Goal: Check status: Check status

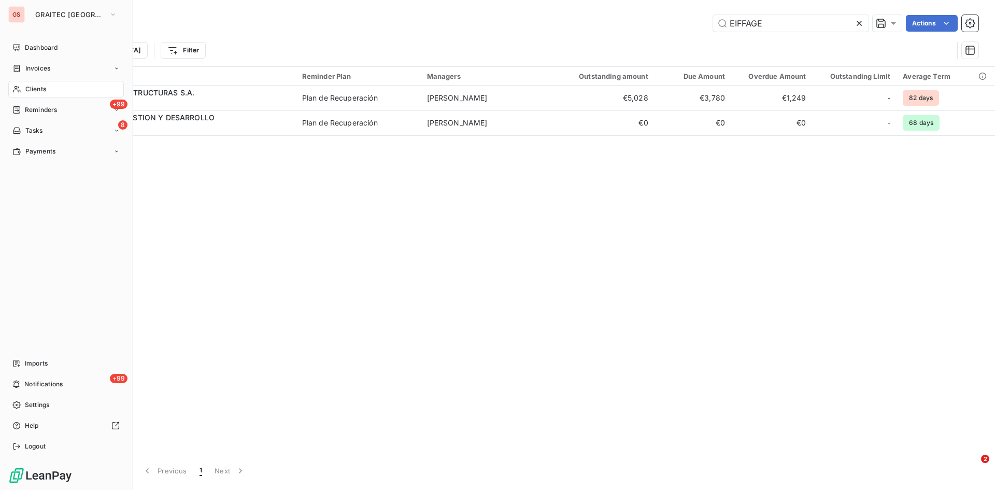
click at [39, 93] on span "Clients" at bounding box center [35, 88] width 21 height 9
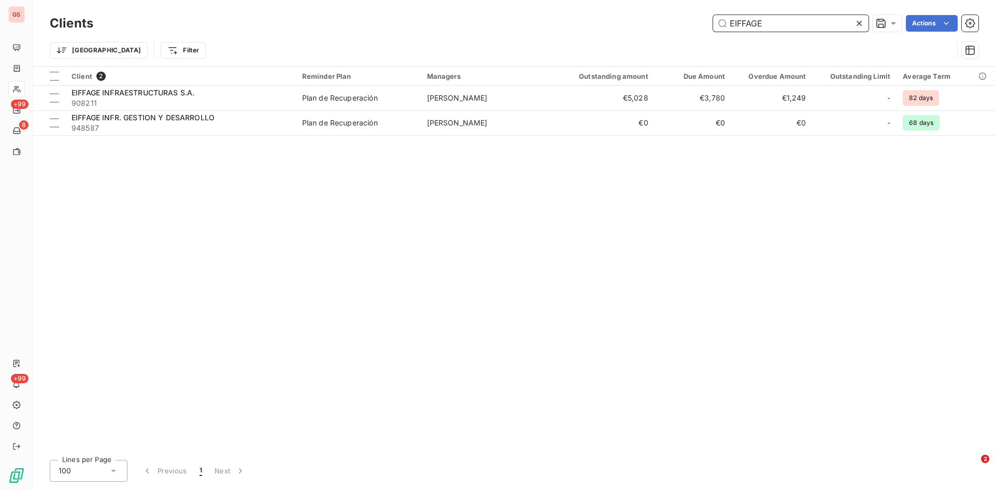
drag, startPoint x: 777, startPoint y: 26, endPoint x: 670, endPoint y: 26, distance: 106.7
click at [670, 26] on div "EIFFAGE Actions" at bounding box center [542, 23] width 873 height 17
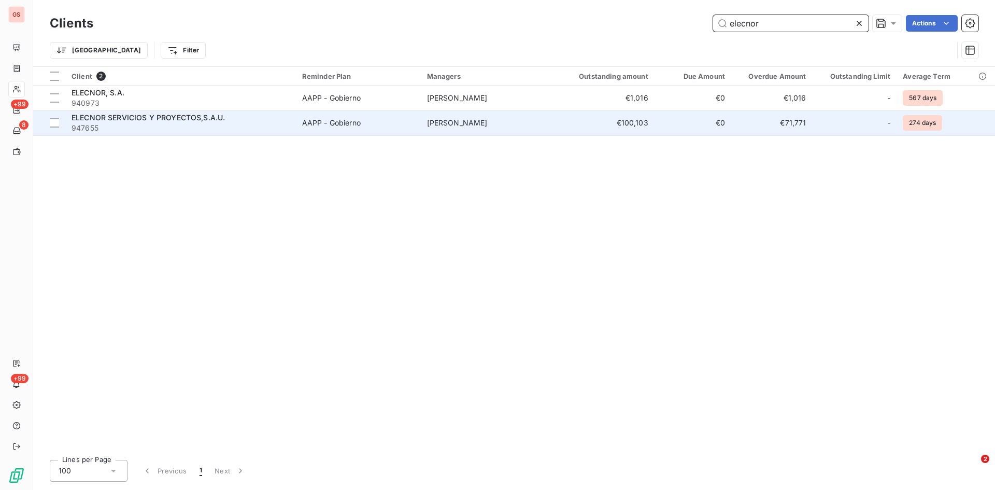
type input "elecnor"
click at [109, 119] on span "ELECNOR SERVICIOS Y PROYECTOS,S.A.U." at bounding box center [148, 117] width 153 height 9
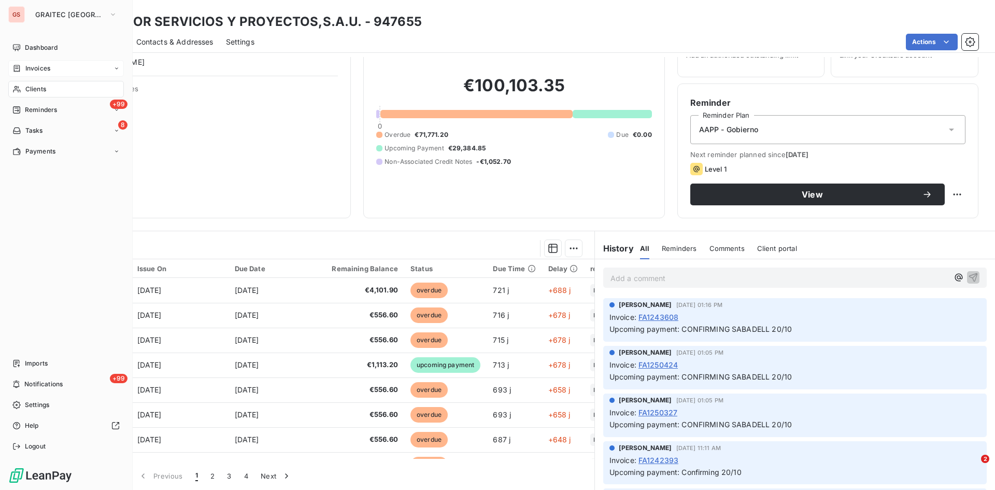
click at [39, 67] on span "Invoices" at bounding box center [37, 68] width 25 height 9
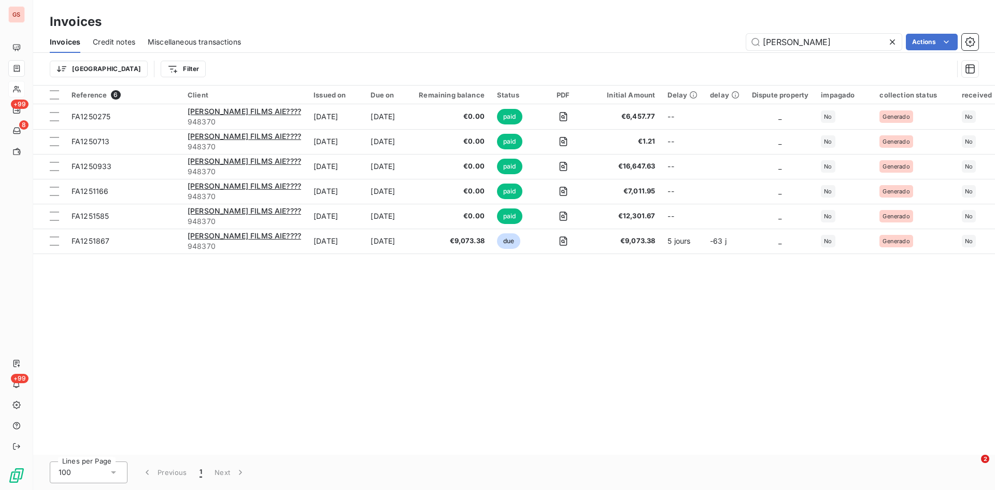
drag, startPoint x: 808, startPoint y: 36, endPoint x: 717, endPoint y: 39, distance: 90.7
click at [718, 39] on div "[PERSON_NAME] Actions" at bounding box center [615, 42] width 725 height 17
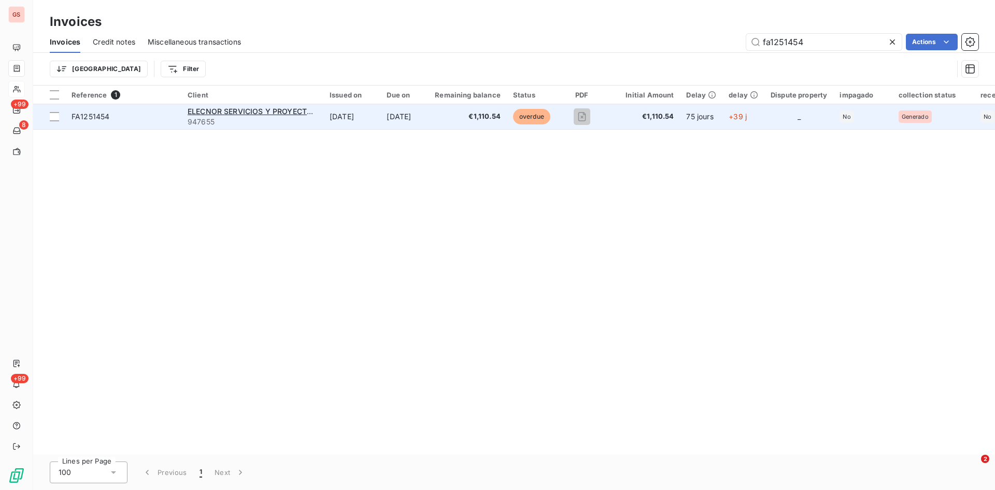
type input "fa1251454"
click at [105, 119] on span "FA1251454" at bounding box center [91, 116] width 38 height 9
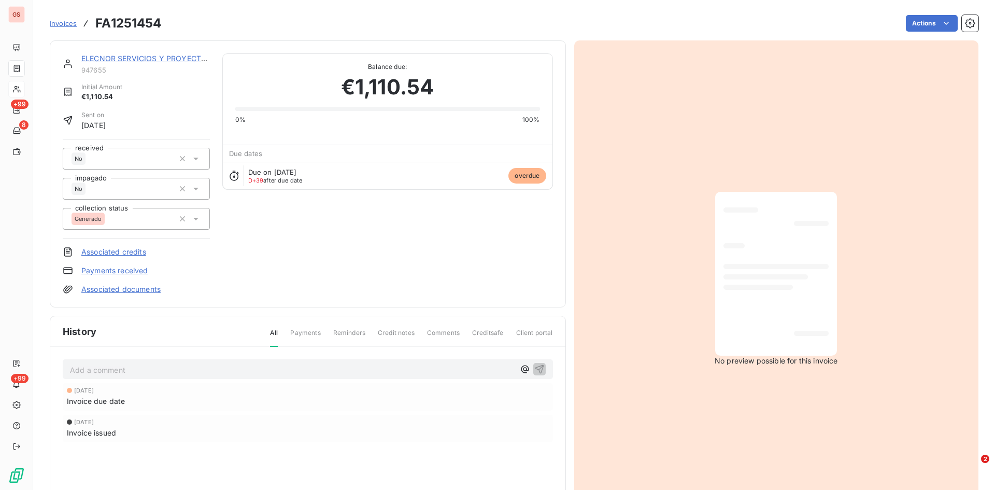
click at [107, 353] on div "Add a comment ﻿ [DATE] Invoice due date [DATE] Invoice issued" at bounding box center [307, 415] width 515 height 137
click at [103, 357] on div "Add a comment ﻿ [DATE] Invoice due date [DATE] Invoice issued" at bounding box center [307, 415] width 515 height 137
click at [98, 369] on p "Add a comment ﻿" at bounding box center [292, 369] width 445 height 13
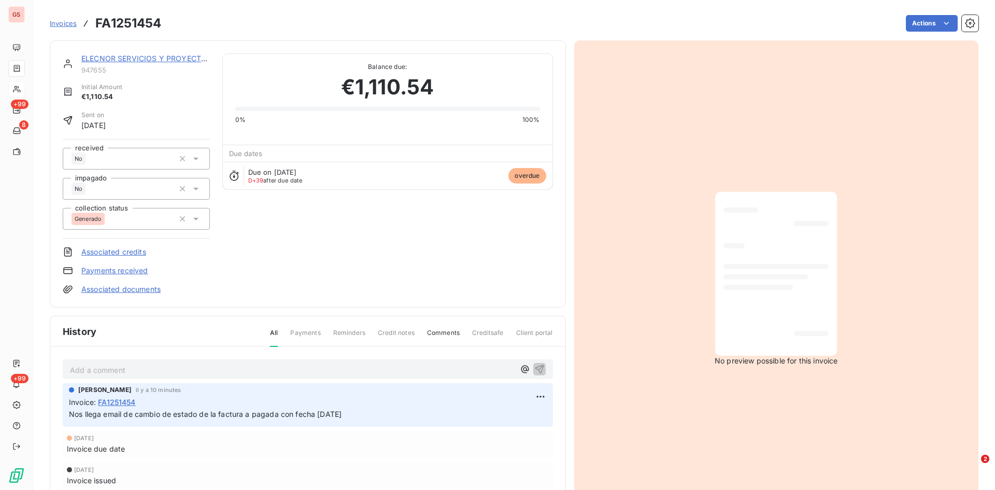
click at [66, 18] on link "Invoices" at bounding box center [63, 23] width 27 height 10
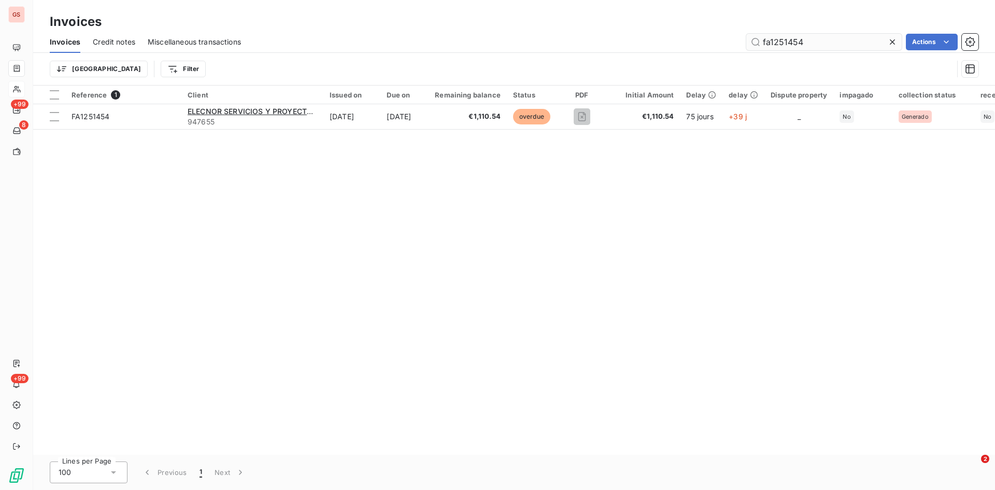
drag, startPoint x: 830, startPoint y: 43, endPoint x: 754, endPoint y: 41, distance: 75.7
click at [754, 41] on input "fa1251454" at bounding box center [823, 42] width 155 height 17
type input "FA1244250"
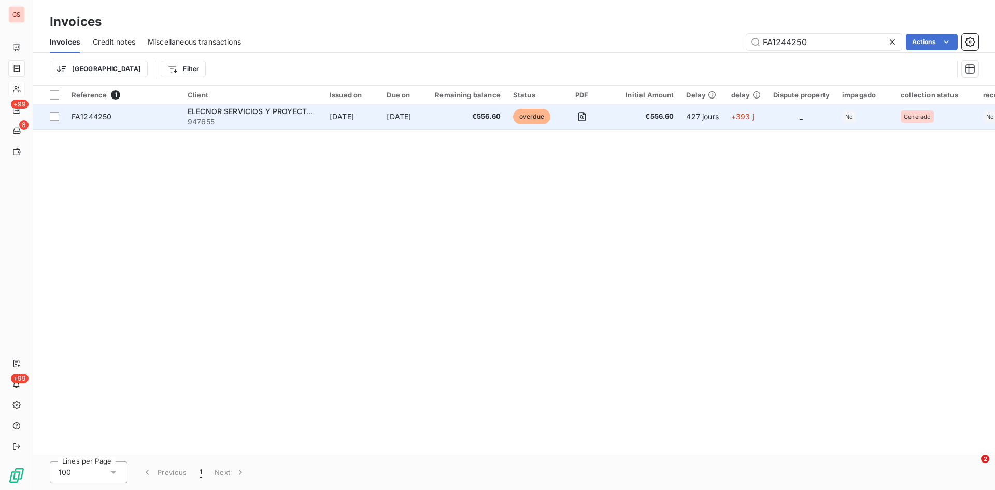
click at [96, 118] on span "FA1244250" at bounding box center [92, 116] width 40 height 9
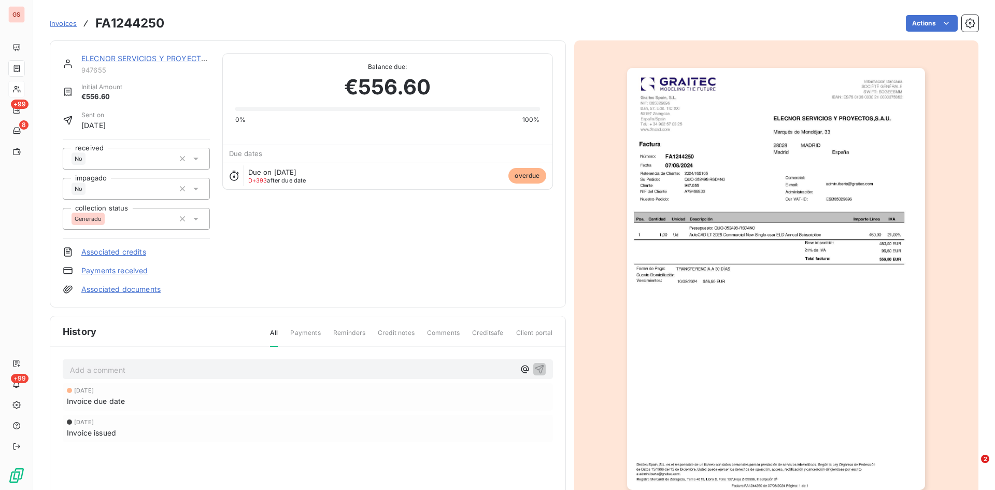
click at [175, 363] on p "Add a comment ﻿" at bounding box center [292, 369] width 445 height 13
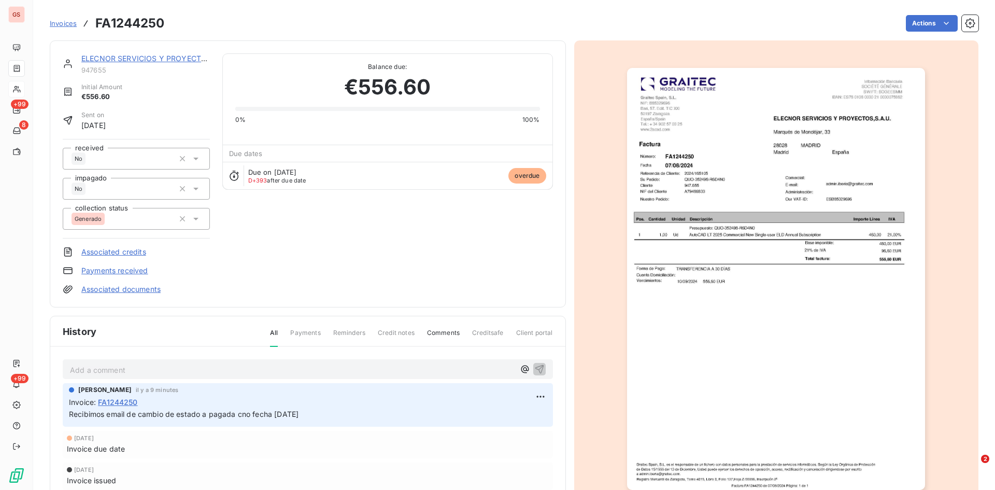
click at [73, 17] on div "Invoices FA1244250" at bounding box center [107, 23] width 115 height 19
click at [69, 28] on div "Invoices FA1244250" at bounding box center [107, 23] width 115 height 19
click at [64, 24] on span "Invoices" at bounding box center [63, 23] width 27 height 8
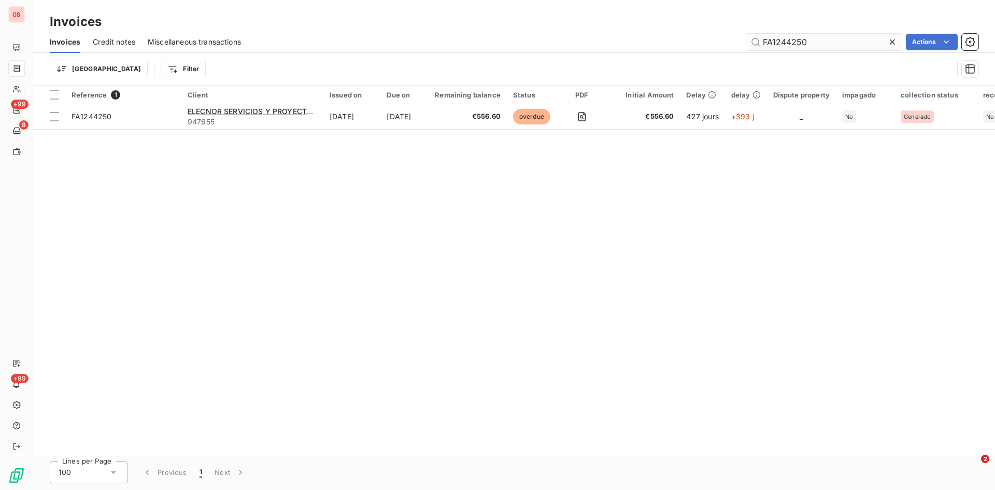
drag, startPoint x: 817, startPoint y: 39, endPoint x: 761, endPoint y: 43, distance: 56.1
click at [761, 43] on input "FA1244250" at bounding box center [823, 42] width 155 height 17
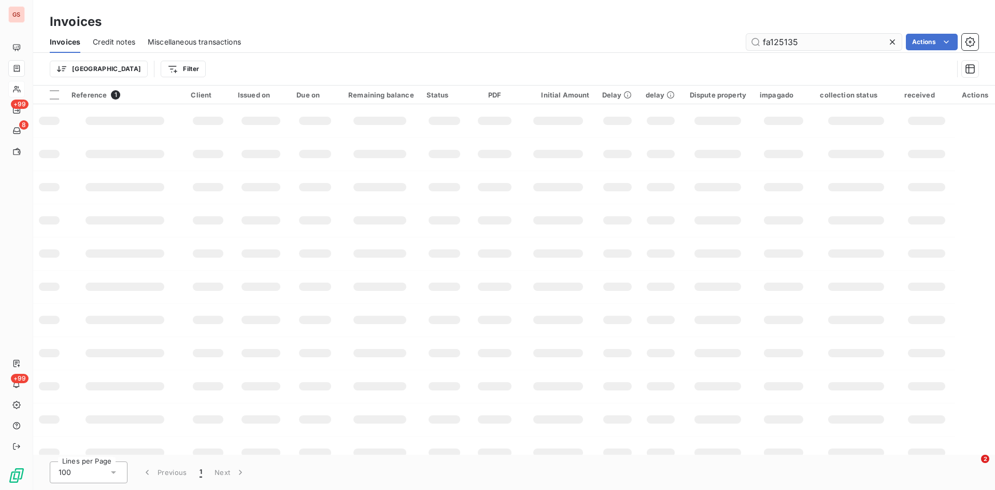
type input "fa1251359"
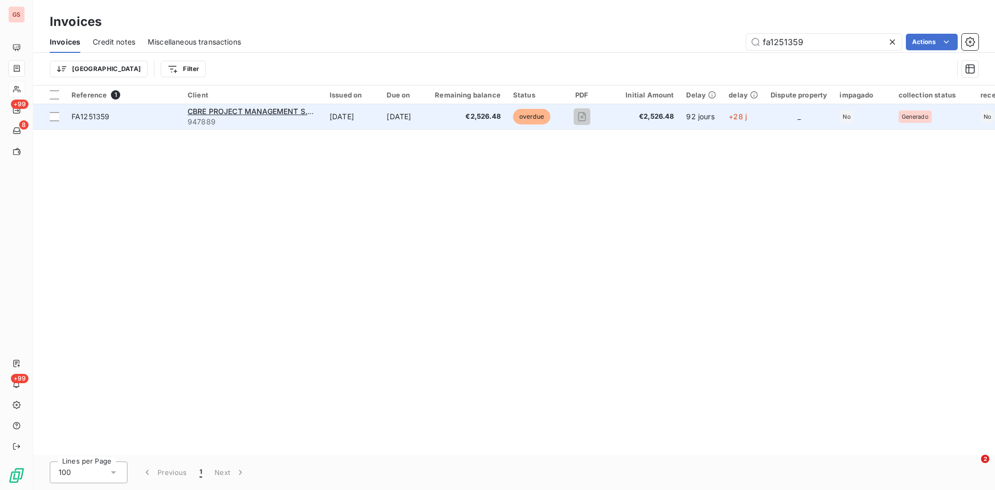
click at [112, 117] on span "FA1251359" at bounding box center [124, 116] width 104 height 10
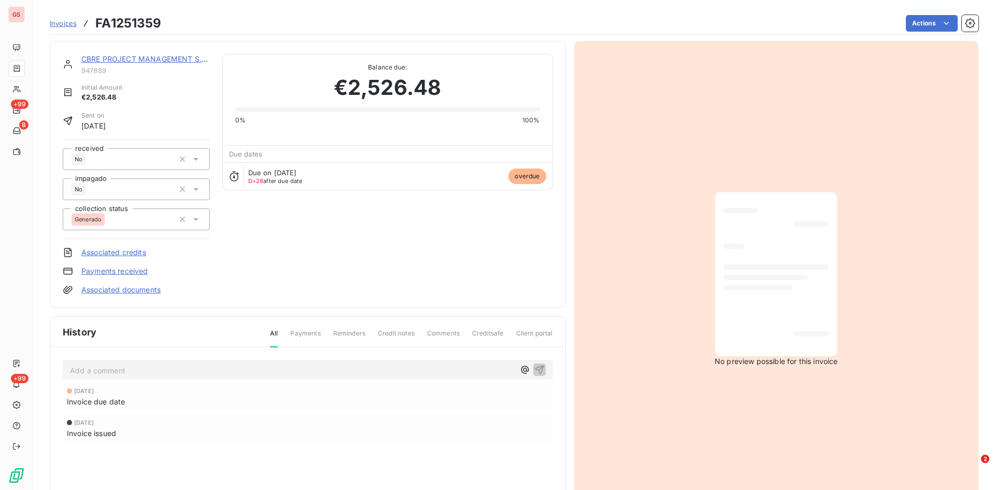
scroll to position [1, 0]
click at [119, 55] on link "CBRE PROJECT MANAGEMENT S.A CÓDIGO IRC E" at bounding box center [170, 57] width 178 height 9
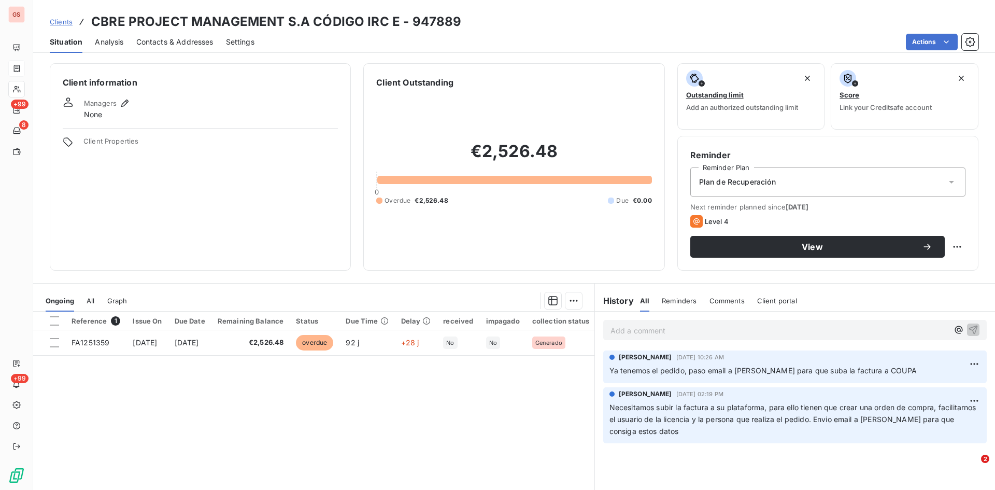
click at [630, 331] on p "Add a comment ﻿" at bounding box center [779, 330] width 338 height 13
click at [743, 336] on div "Recibimos email de coupa" at bounding box center [794, 329] width 383 height 19
click at [731, 331] on p "Recibimos email de coupa" at bounding box center [779, 330] width 338 height 12
click at [972, 326] on div "Recibimos email de coupa de que la factura ha sido aprobada para el pago" at bounding box center [794, 329] width 383 height 19
drag, startPoint x: 967, startPoint y: 330, endPoint x: 959, endPoint y: 316, distance: 15.6
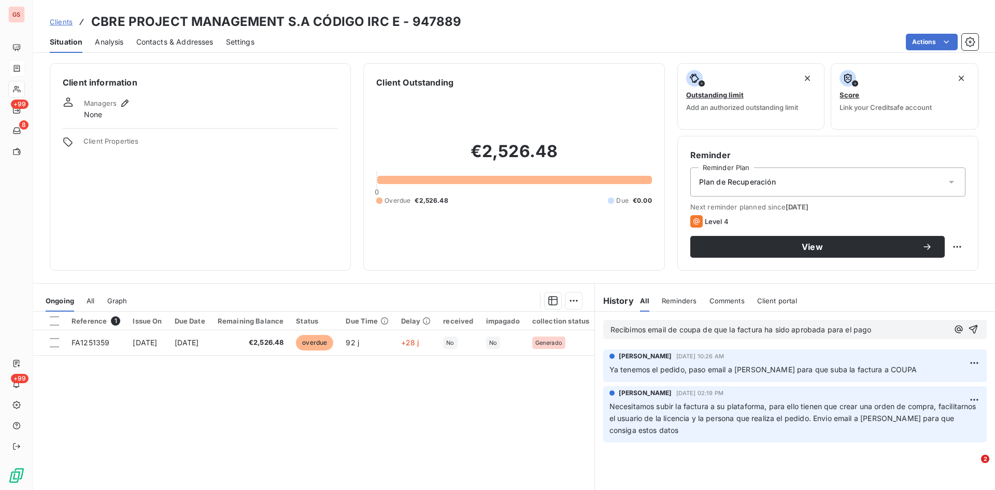
click at [968, 330] on icon "button" at bounding box center [973, 329] width 10 height 10
